Goal: Task Accomplishment & Management: Use online tool/utility

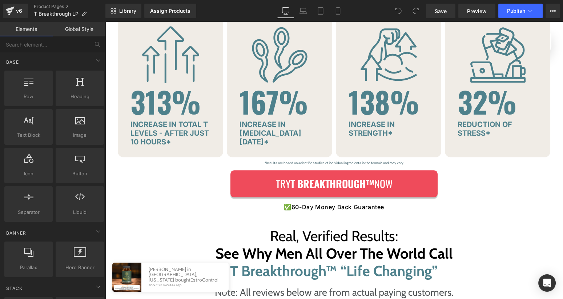
scroll to position [1679, 0]
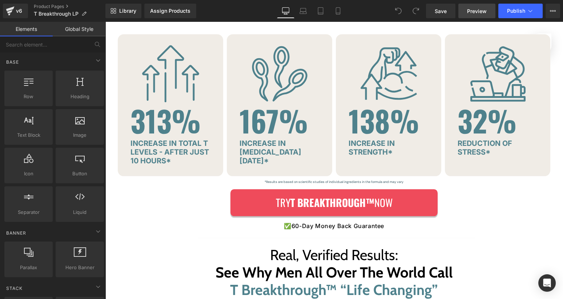
click at [474, 13] on span "Preview" at bounding box center [477, 11] width 20 height 8
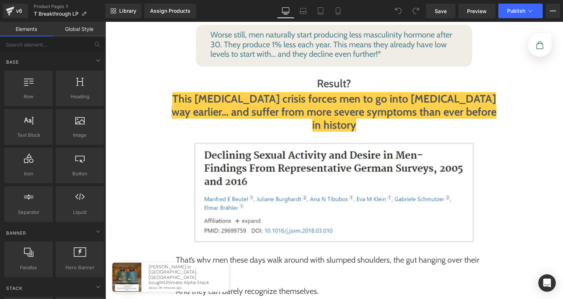
scroll to position [1152, 0]
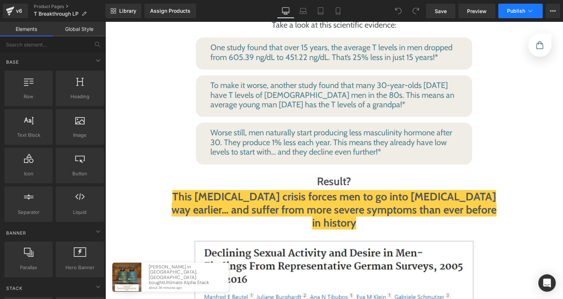
click at [537, 13] on button "Publish" at bounding box center [521, 11] width 44 height 15
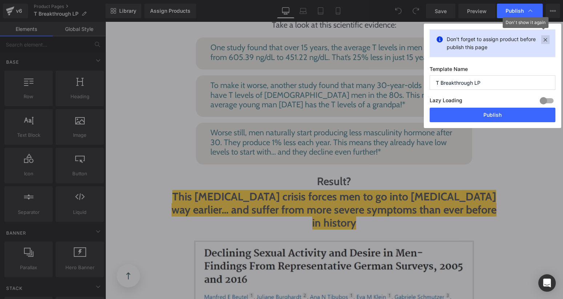
click at [543, 40] on icon at bounding box center [546, 39] width 8 height 9
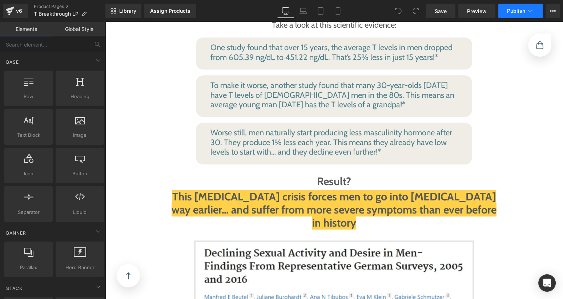
click at [539, 14] on button "Publish" at bounding box center [521, 11] width 44 height 15
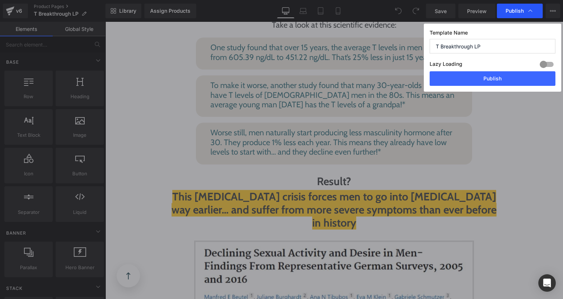
click at [539, 15] on div "Publish" at bounding box center [520, 11] width 46 height 15
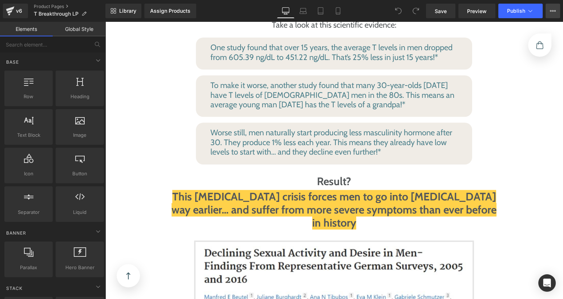
click at [549, 15] on button "View Live Page View with current Template Save Template to Library Schedule Pub…" at bounding box center [553, 11] width 15 height 15
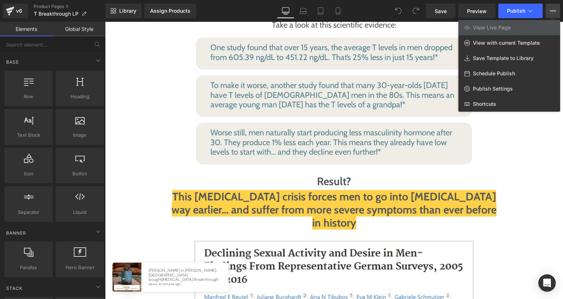
click at [148, 83] on div at bounding box center [334, 160] width 458 height 277
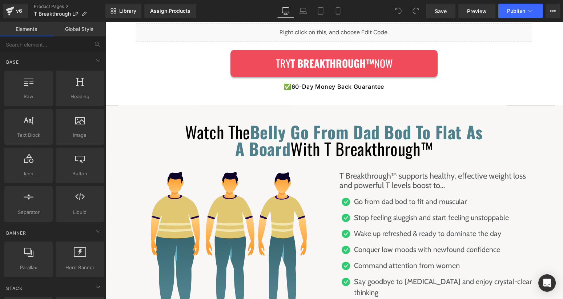
scroll to position [1890, 0]
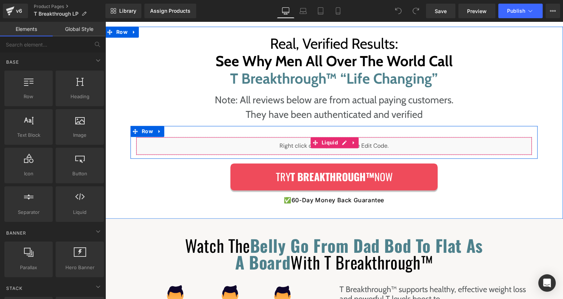
click at [344, 137] on div "Liquid" at bounding box center [334, 146] width 396 height 18
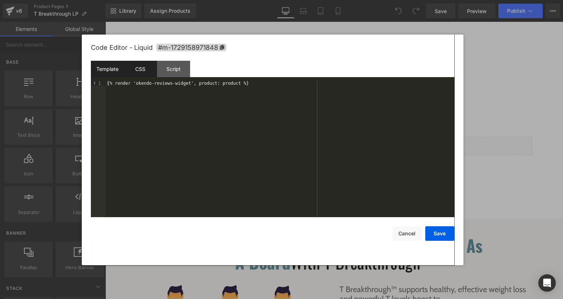
click at [139, 69] on div "CSS" at bounding box center [140, 69] width 33 height 16
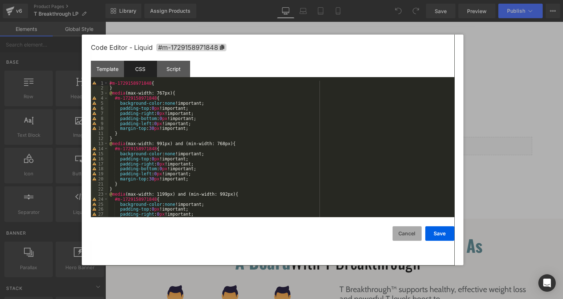
click at [398, 234] on button "Cancel" at bounding box center [407, 233] width 29 height 15
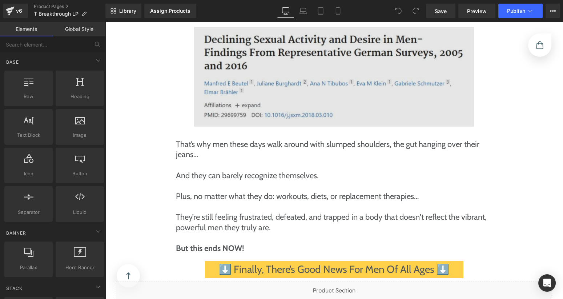
scroll to position [1533, 0]
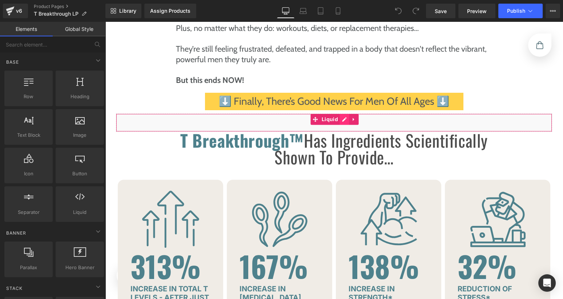
click at [339, 113] on div "Liquid" at bounding box center [334, 122] width 437 height 18
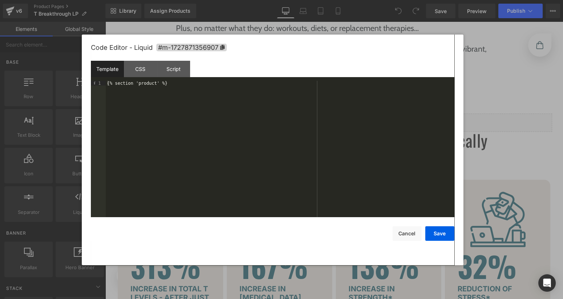
click at [160, 84] on div "{% section 'product' %}" at bounding box center [280, 154] width 349 height 147
click at [439, 235] on button "Save" at bounding box center [440, 233] width 29 height 15
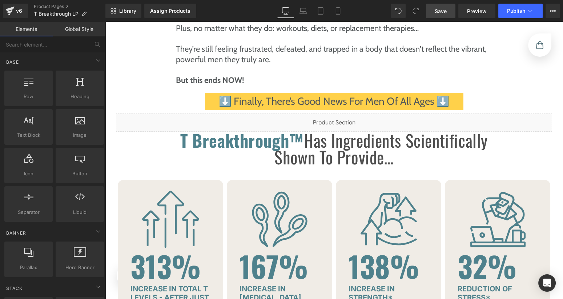
click at [450, 14] on link "Save" at bounding box center [440, 11] width 29 height 15
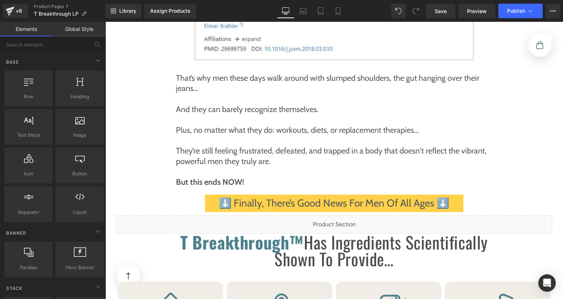
scroll to position [1439, 0]
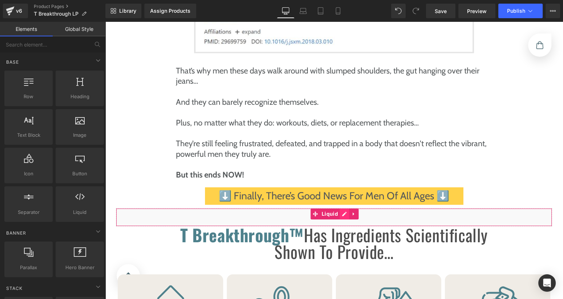
click at [345, 208] on div "Liquid" at bounding box center [334, 217] width 437 height 18
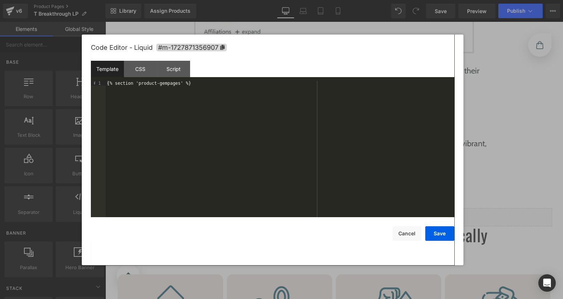
click at [197, 83] on div "{% section 'product-gempages' %}" at bounding box center [280, 154] width 349 height 147
click at [176, 83] on div "{% section 'product-gempages' %}" at bounding box center [280, 154] width 349 height 147
click at [211, 96] on div "{% section 'product-gempages' %}" at bounding box center [280, 154] width 349 height 147
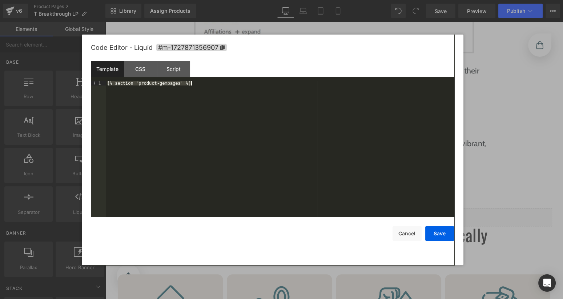
click at [173, 85] on div "{% section 'product-gempages' %}" at bounding box center [280, 154] width 349 height 147
click at [437, 239] on button "Save" at bounding box center [440, 233] width 29 height 15
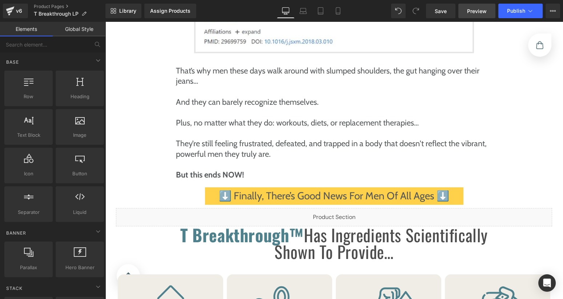
click at [470, 16] on link "Preview" at bounding box center [477, 11] width 37 height 15
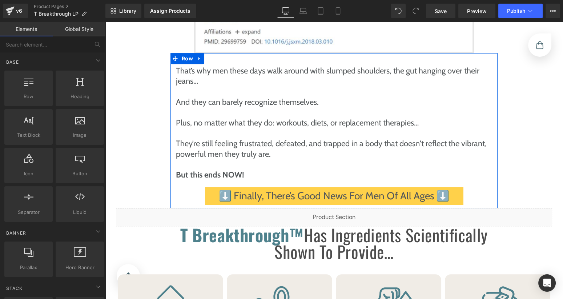
scroll to position [1517, 0]
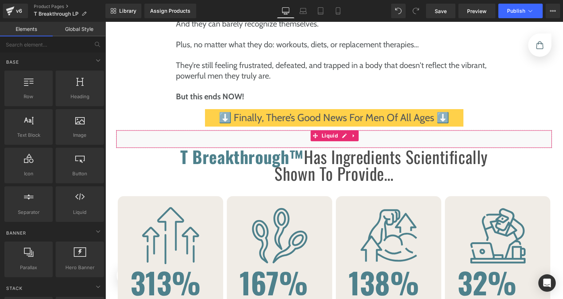
click at [345, 130] on div "Liquid" at bounding box center [334, 139] width 437 height 18
